Goal: Find specific page/section: Find specific page/section

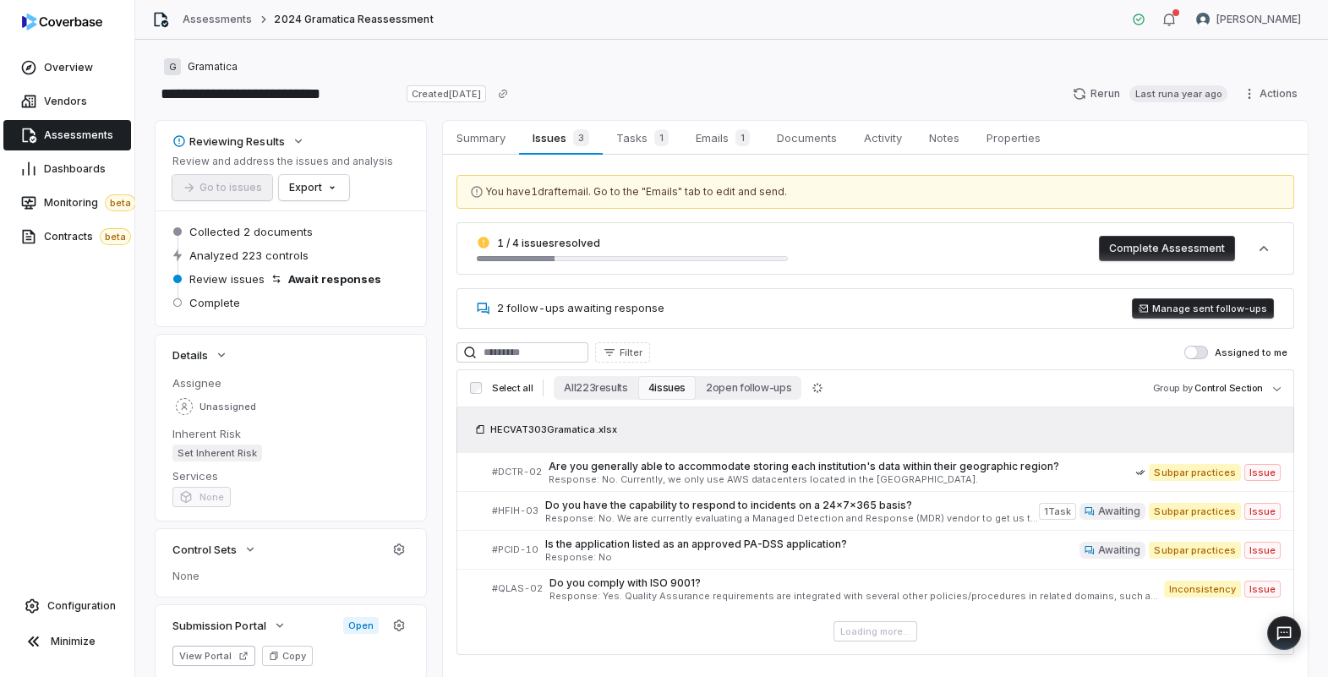
click at [84, 139] on span "Assessments" at bounding box center [78, 135] width 69 height 14
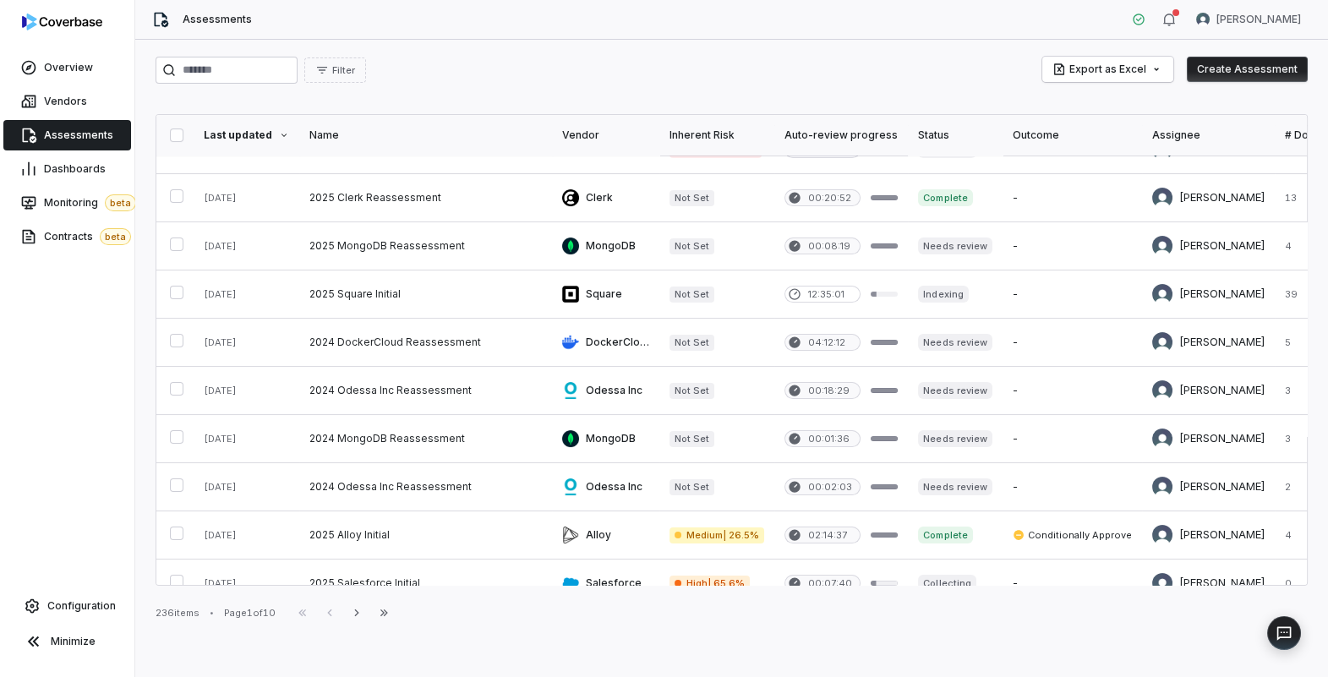
scroll to position [772, 0]
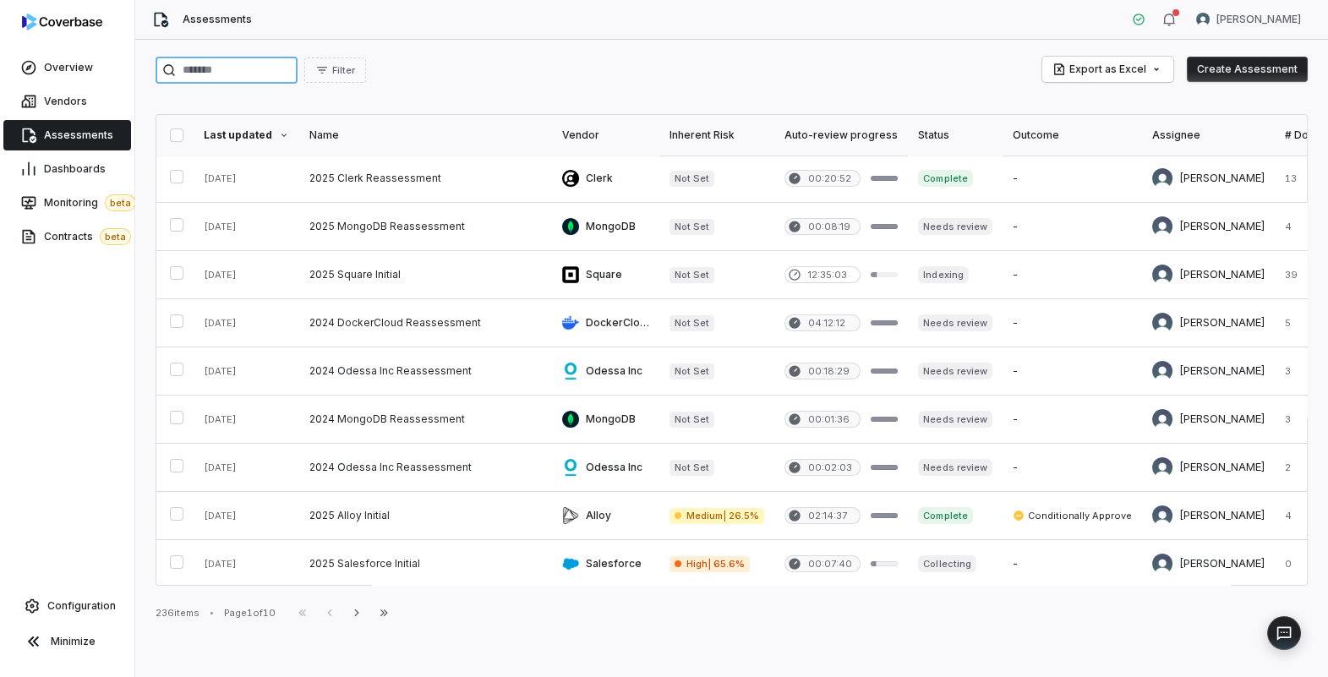
click at [268, 66] on input "search" at bounding box center [227, 70] width 142 height 27
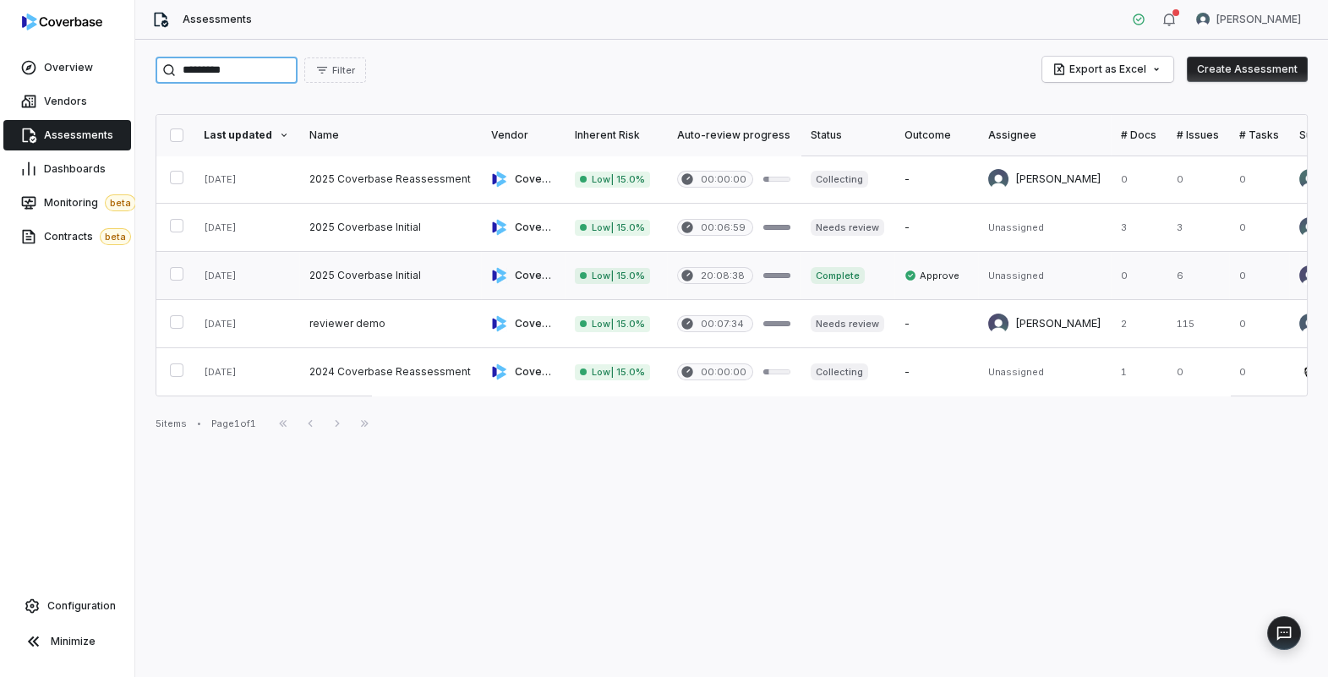
type input "*********"
click at [394, 279] on link at bounding box center [390, 275] width 182 height 47
click at [395, 179] on link at bounding box center [390, 179] width 182 height 47
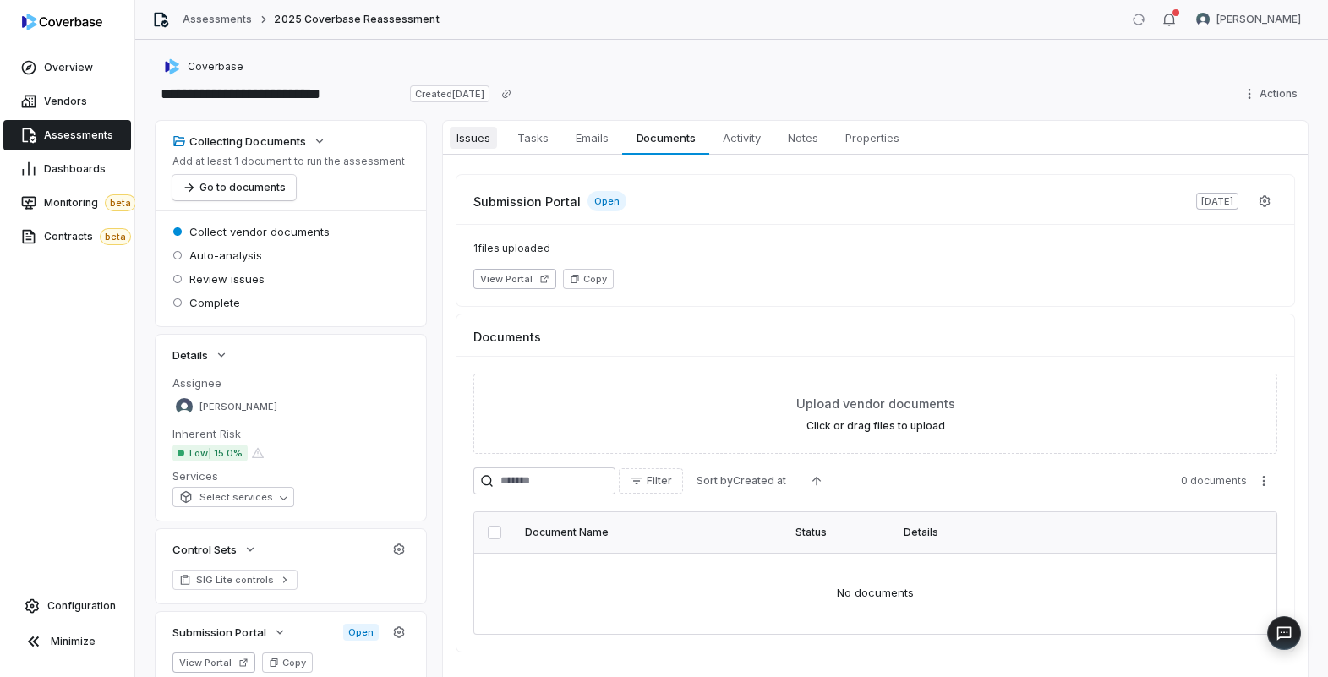
click at [478, 141] on span "Issues" at bounding box center [473, 138] width 47 height 22
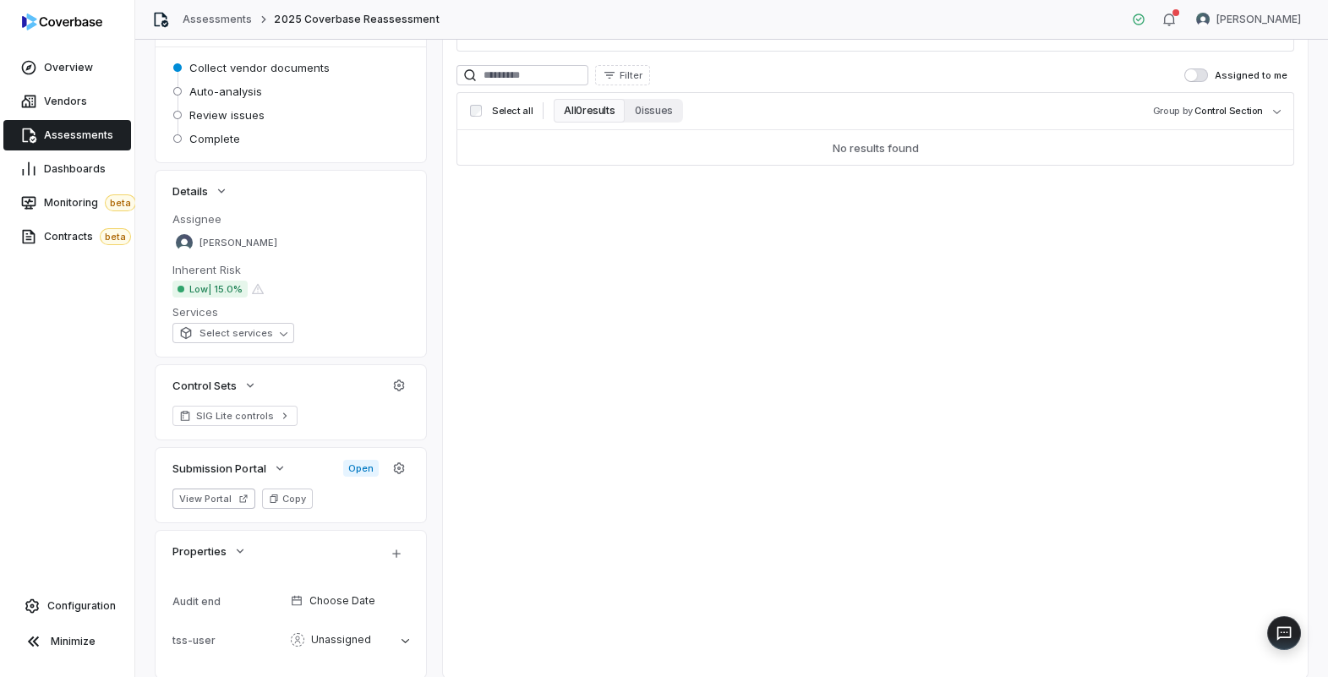
scroll to position [219, 0]
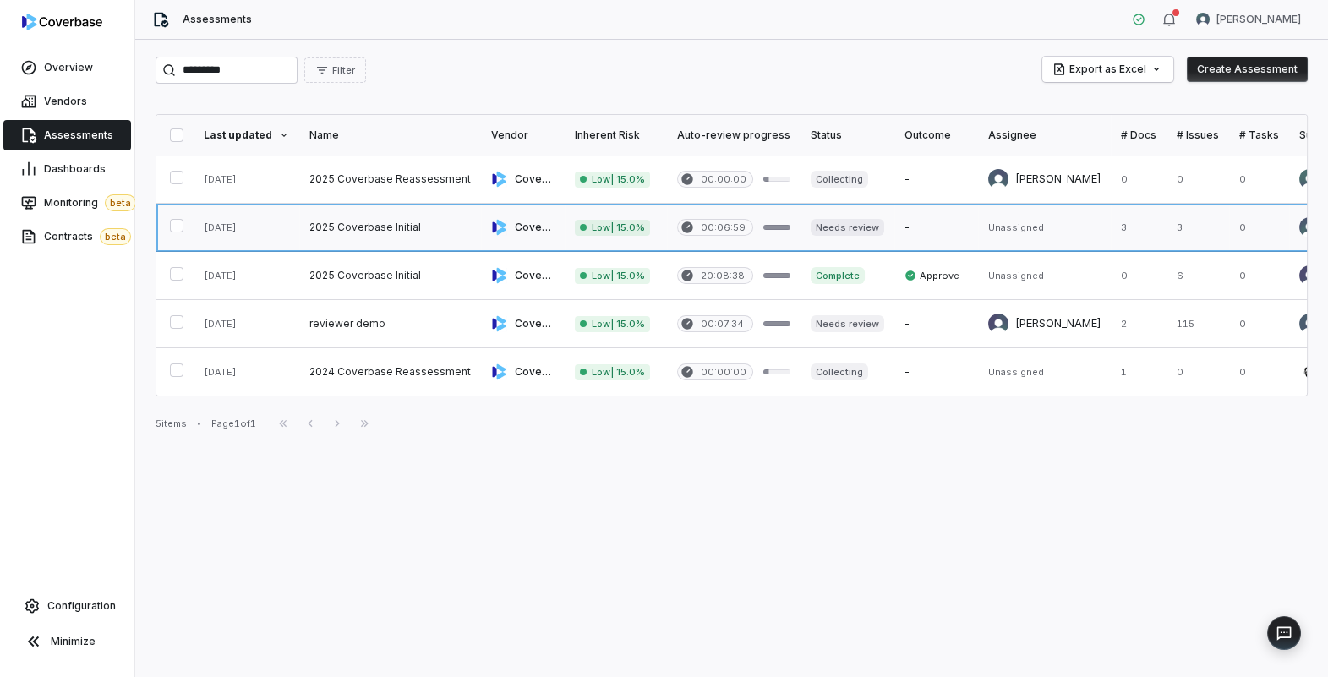
click at [381, 234] on link at bounding box center [390, 227] width 182 height 47
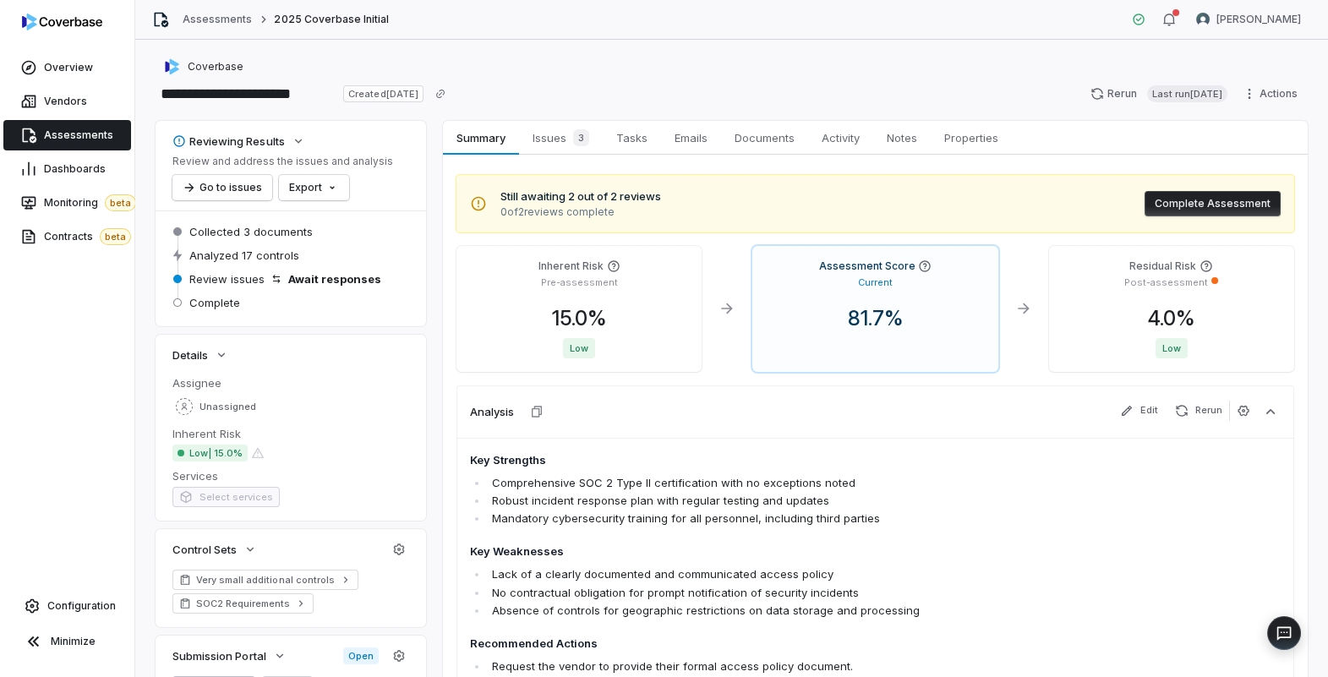
scroll to position [4, 0]
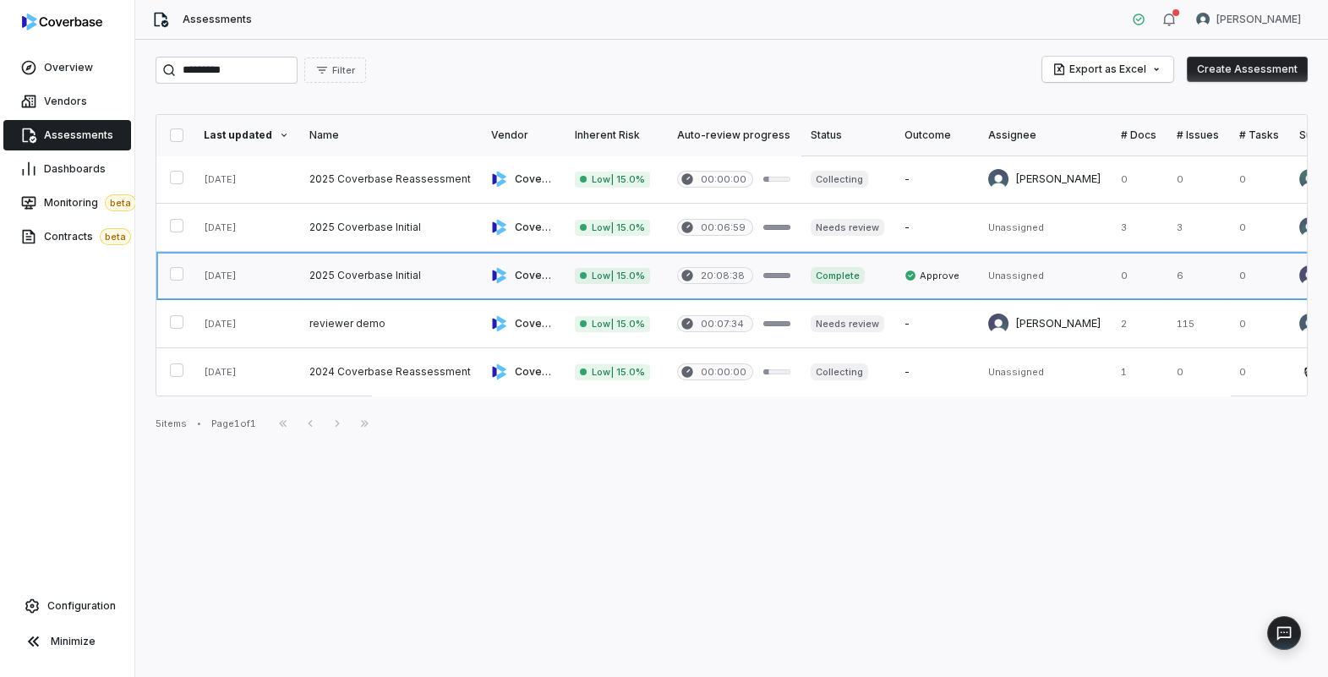
click at [347, 279] on link at bounding box center [390, 275] width 182 height 47
